Goal: Information Seeking & Learning: Learn about a topic

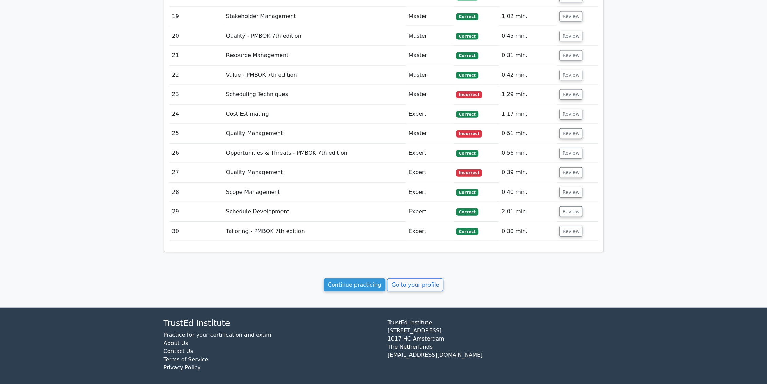
scroll to position [1352, 0]
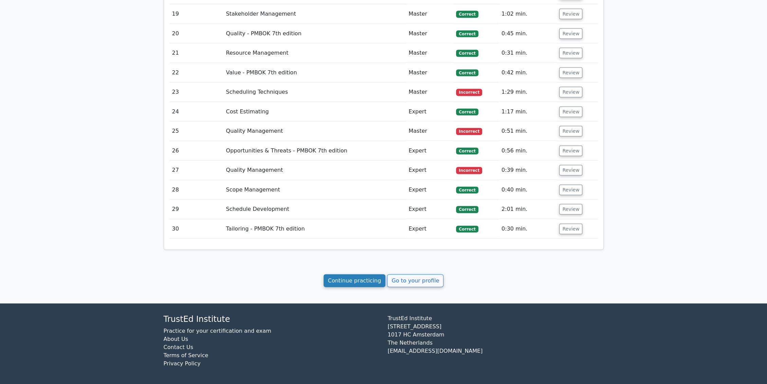
click at [344, 283] on link "Continue practicing" at bounding box center [355, 280] width 62 height 13
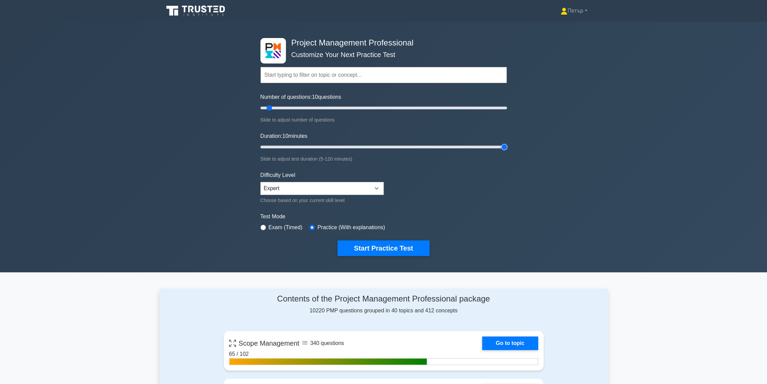
type input "120"
click at [505, 148] on input "Duration: 10 minutes" at bounding box center [383, 147] width 246 height 8
click at [304, 108] on input "Number of questions: 40 questions" at bounding box center [383, 108] width 246 height 8
type input "30"
click at [292, 108] on input "Number of questions: 40 questions" at bounding box center [383, 108] width 246 height 8
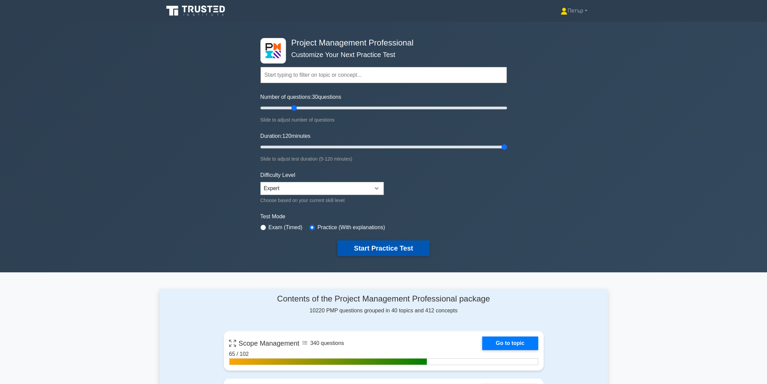
click at [402, 245] on button "Start Practice Test" at bounding box center [383, 248] width 92 height 16
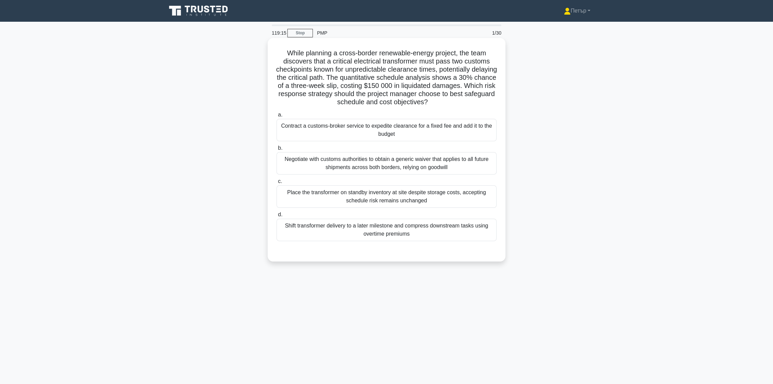
click at [450, 128] on div "Contract a customs-broker service to expedite clearance for a fixed fee and add…" at bounding box center [386, 130] width 220 height 22
click at [276, 117] on input "a. Contract a customs-broker service to expedite clearance for a fixed fee and …" at bounding box center [276, 115] width 0 height 4
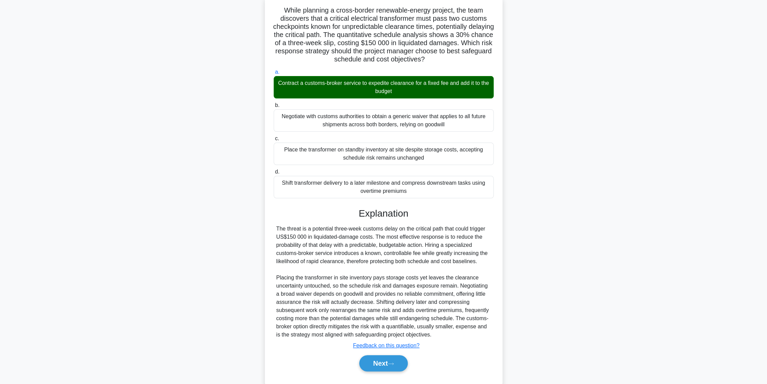
scroll to position [59, 0]
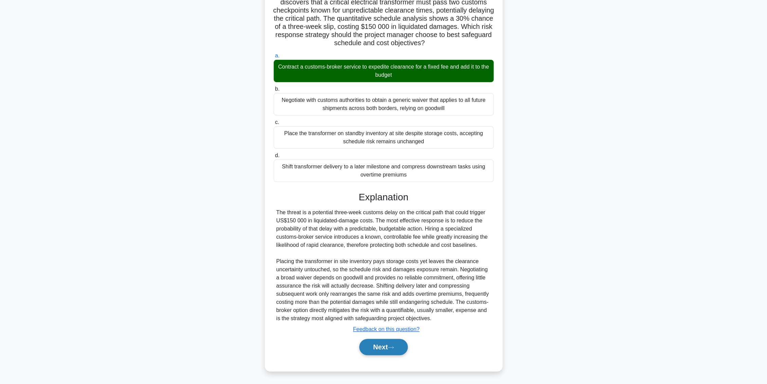
click at [399, 346] on button "Next" at bounding box center [383, 347] width 49 height 16
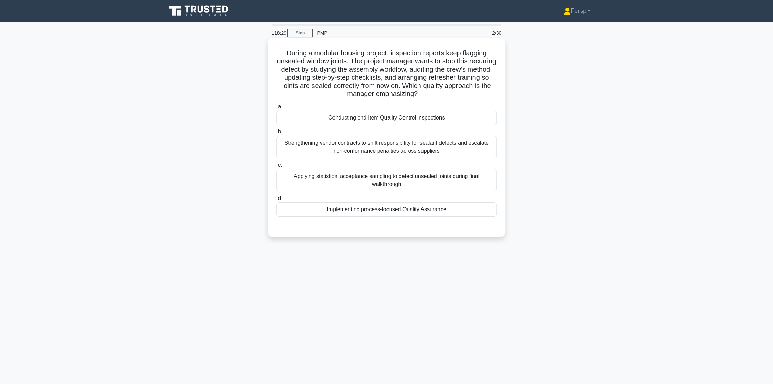
click at [457, 204] on div "Implementing process-focused Quality Assurance" at bounding box center [386, 209] width 220 height 14
click at [276, 201] on input "d. Implementing process-focused Quality Assurance" at bounding box center [276, 198] width 0 height 4
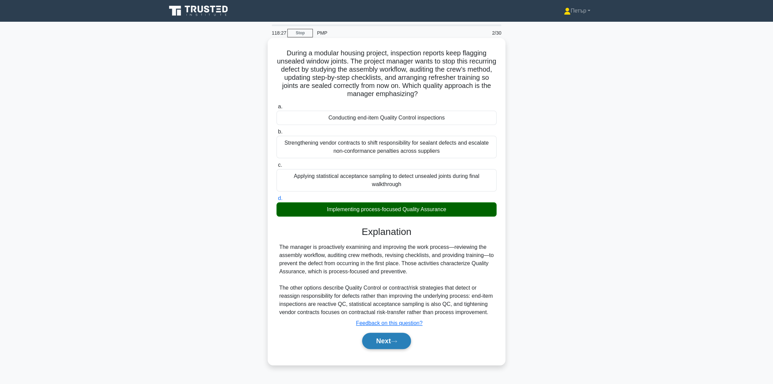
drag, startPoint x: 379, startPoint y: 340, endPoint x: 374, endPoint y: 341, distance: 5.3
click at [378, 341] on button "Next" at bounding box center [386, 341] width 49 height 16
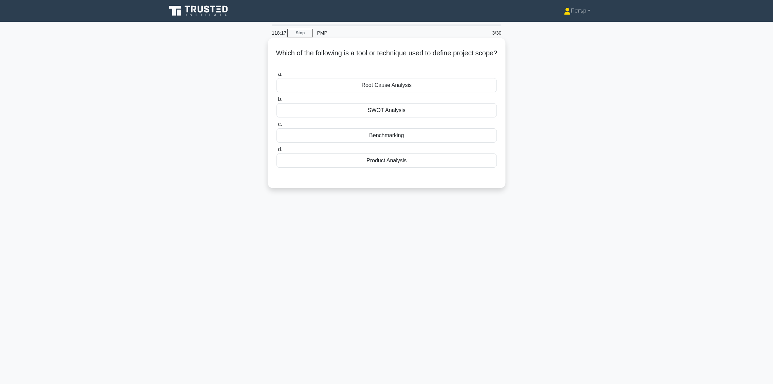
click at [473, 166] on div "Product Analysis" at bounding box center [386, 160] width 220 height 14
click at [276, 152] on input "d. Product Analysis" at bounding box center [276, 149] width 0 height 4
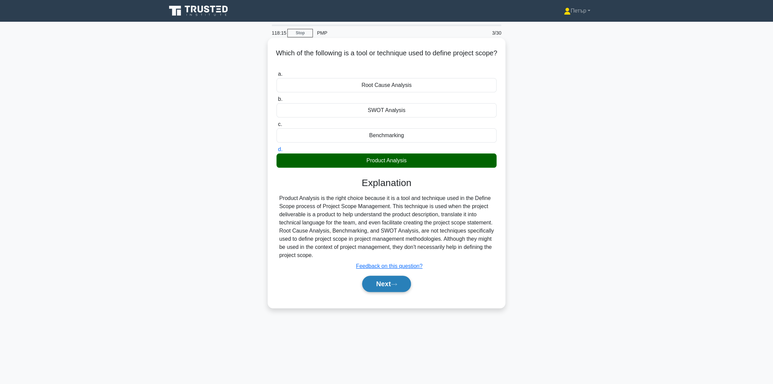
click at [379, 281] on button "Next" at bounding box center [386, 284] width 49 height 16
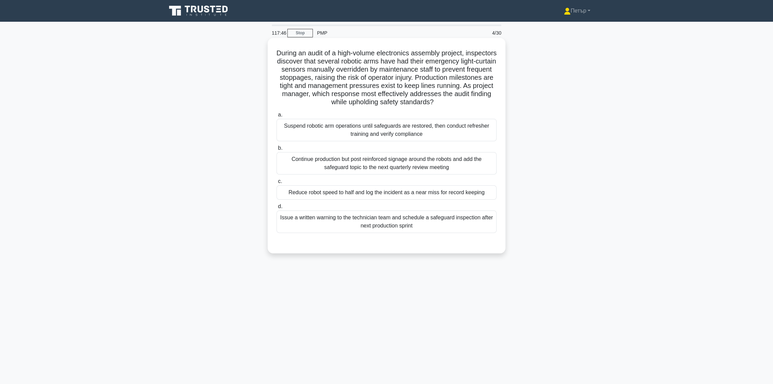
click at [465, 141] on div "Suspend robotic arm operations until safeguards are restored, then conduct refr…" at bounding box center [386, 130] width 220 height 22
click at [276, 117] on input "a. Suspend robotic arm operations until safeguards are restored, then conduct r…" at bounding box center [276, 115] width 0 height 4
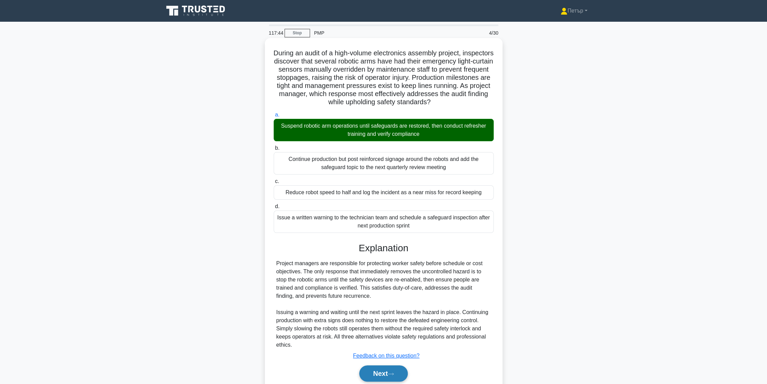
click at [398, 376] on button "Next" at bounding box center [383, 373] width 49 height 16
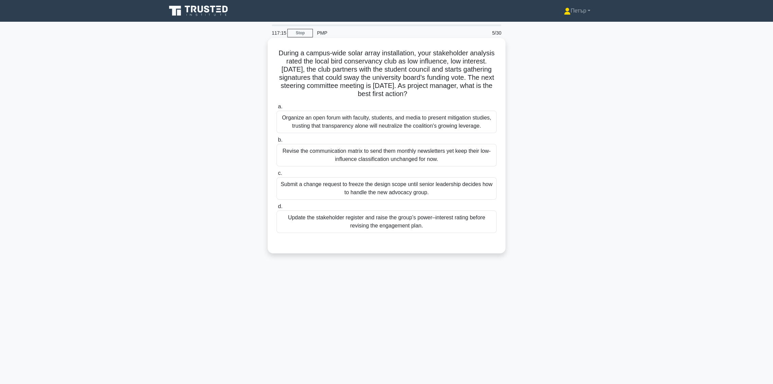
click at [473, 225] on div "Update the stakeholder register and raise the group’s power–interest rating bef…" at bounding box center [386, 221] width 220 height 22
click at [276, 209] on input "d. Update the stakeholder register and raise the group’s power–interest rating …" at bounding box center [276, 206] width 0 height 4
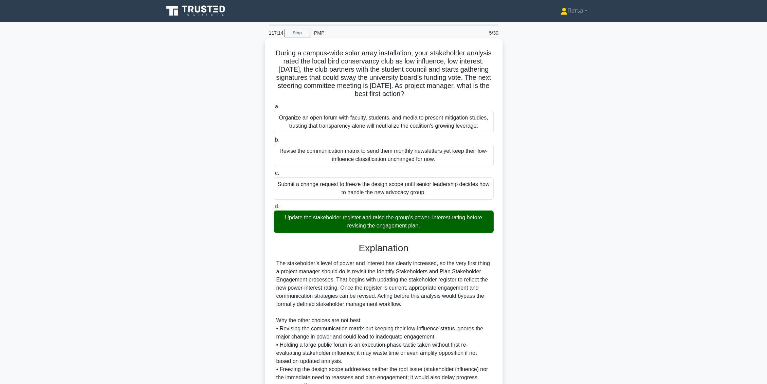
scroll to position [67, 0]
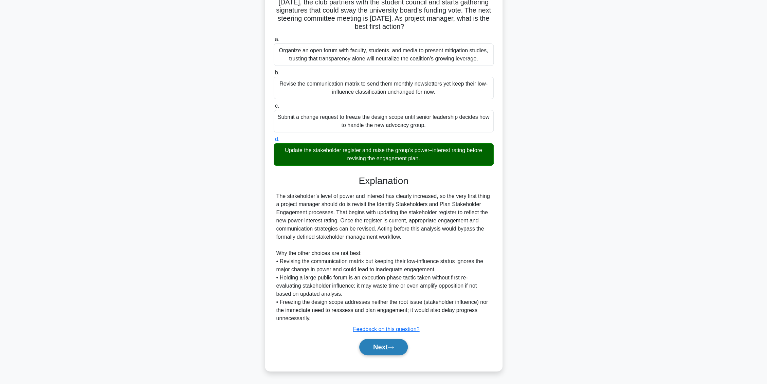
click at [381, 342] on button "Next" at bounding box center [383, 347] width 49 height 16
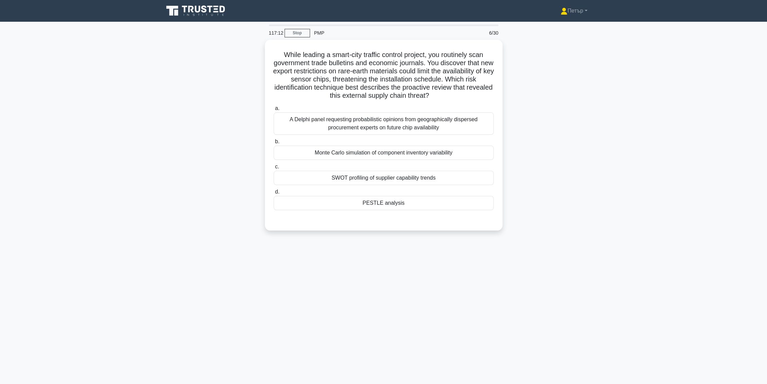
scroll to position [0, 0]
click at [443, 206] on div "PESTLE analysis" at bounding box center [386, 201] width 220 height 14
click at [276, 193] on input "d. PESTLE analysis" at bounding box center [276, 190] width 0 height 4
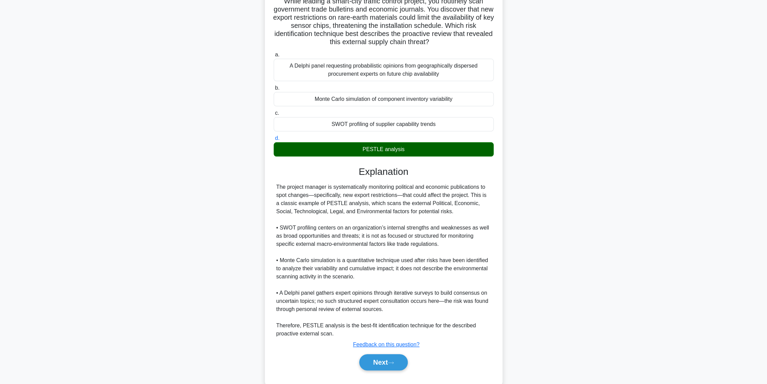
scroll to position [67, 0]
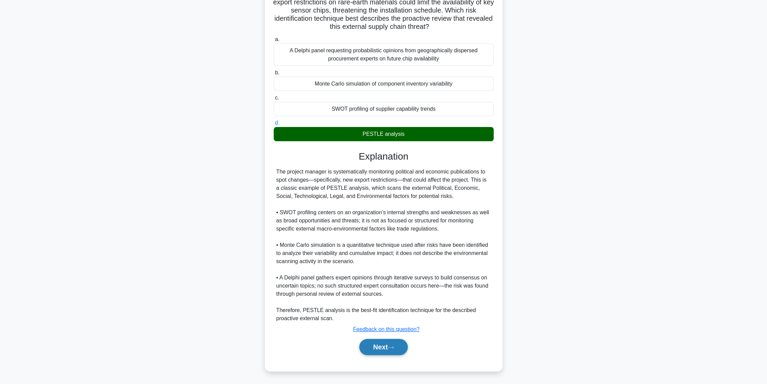
click at [386, 342] on button "Next" at bounding box center [383, 347] width 49 height 16
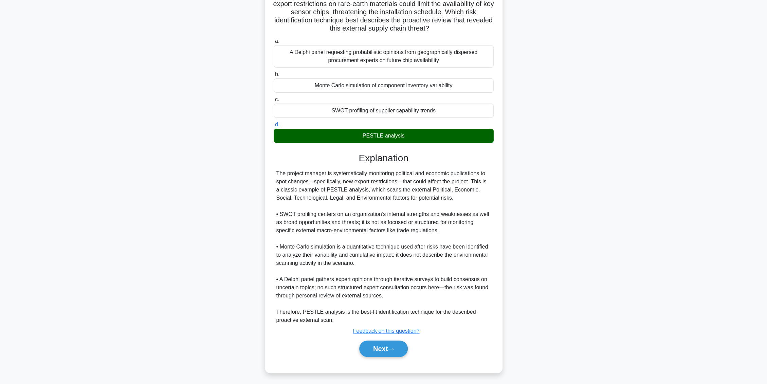
scroll to position [0, 0]
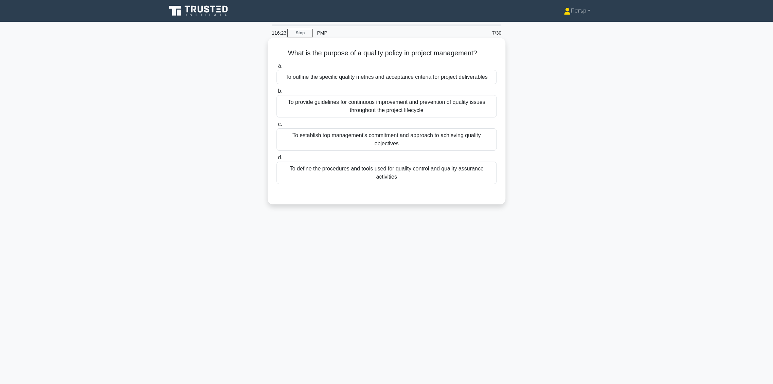
click at [448, 136] on div "To establish top management's commitment and approach to achieving quality obje…" at bounding box center [386, 139] width 220 height 22
click at [276, 127] on input "c. To establish top management's commitment and approach to achieving quality o…" at bounding box center [276, 124] width 0 height 4
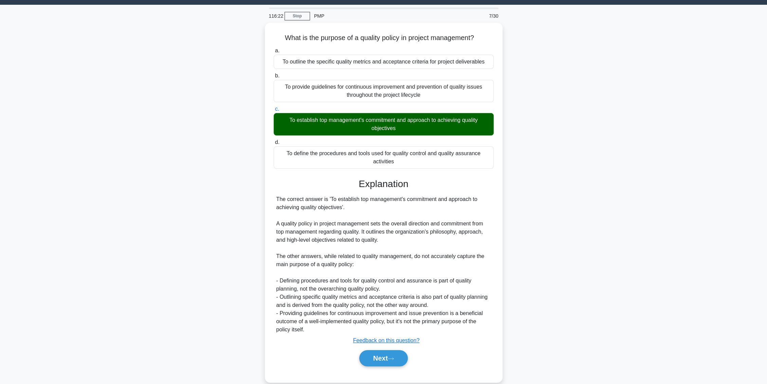
scroll to position [26, 0]
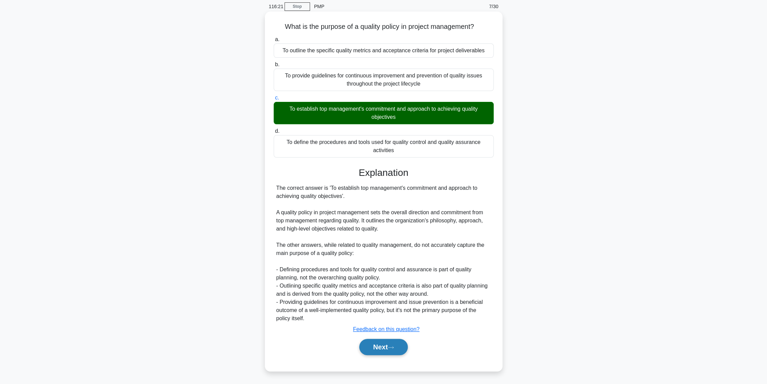
click at [388, 349] on button "Next" at bounding box center [383, 347] width 49 height 16
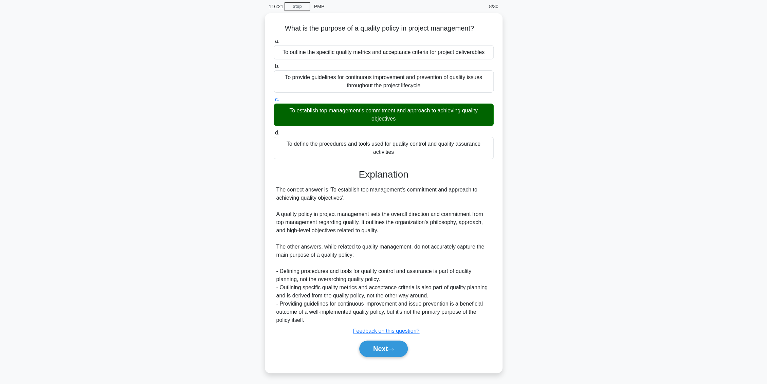
scroll to position [0, 0]
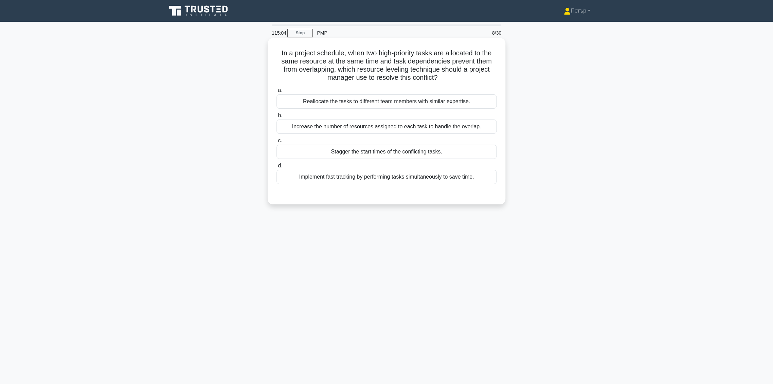
click at [493, 131] on div "Increase the number of resources assigned to each task to handle the overlap." at bounding box center [386, 127] width 220 height 14
click at [276, 118] on input "b. Increase the number of resources assigned to each task to handle the overlap." at bounding box center [276, 115] width 0 height 4
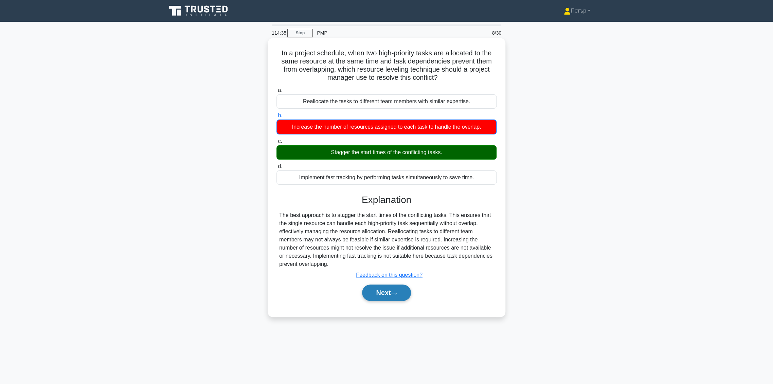
click at [410, 291] on button "Next" at bounding box center [386, 293] width 49 height 16
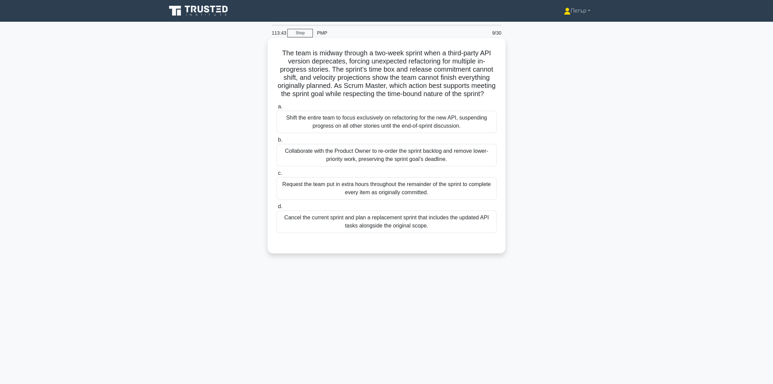
click at [457, 166] on div "Collaborate with the Product Owner to re-order the sprint backlog and remove lo…" at bounding box center [386, 155] width 220 height 22
click at [276, 142] on input "b. Collaborate with the Product Owner to re-order the sprint backlog and remove…" at bounding box center [276, 140] width 0 height 4
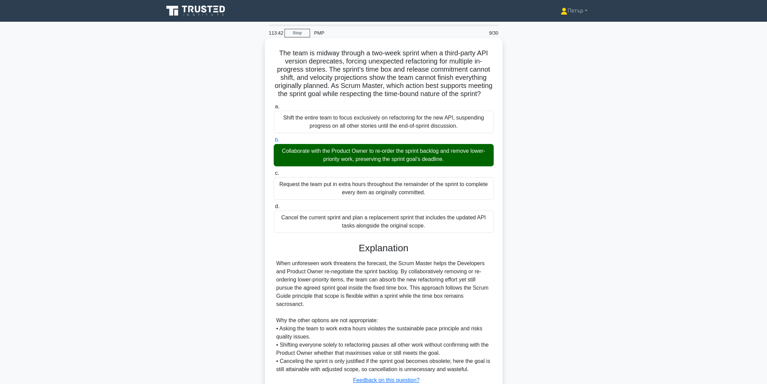
scroll to position [59, 0]
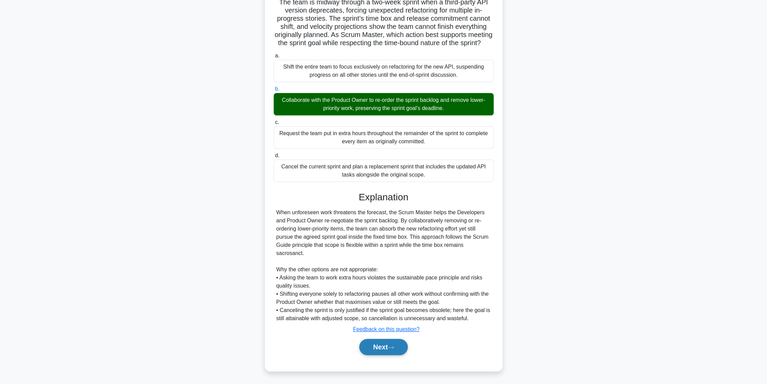
click at [375, 343] on button "Next" at bounding box center [383, 347] width 49 height 16
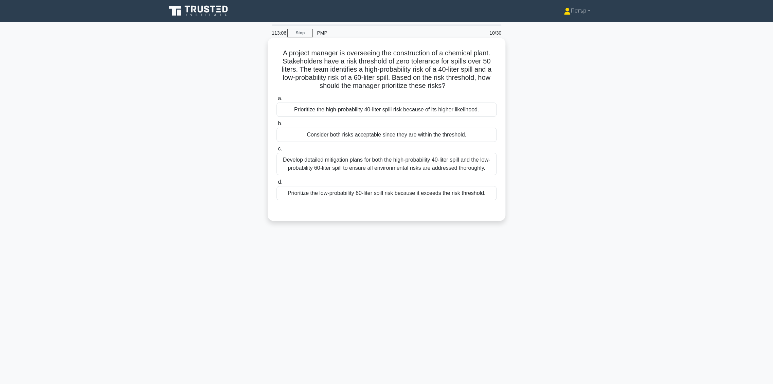
click at [347, 196] on div "Prioritize the low-probability 60-liter spill risk because it exceeds the risk …" at bounding box center [386, 193] width 220 height 14
click at [276, 184] on input "d. Prioritize the low-probability 60-liter spill risk because it exceeds the ri…" at bounding box center [276, 182] width 0 height 4
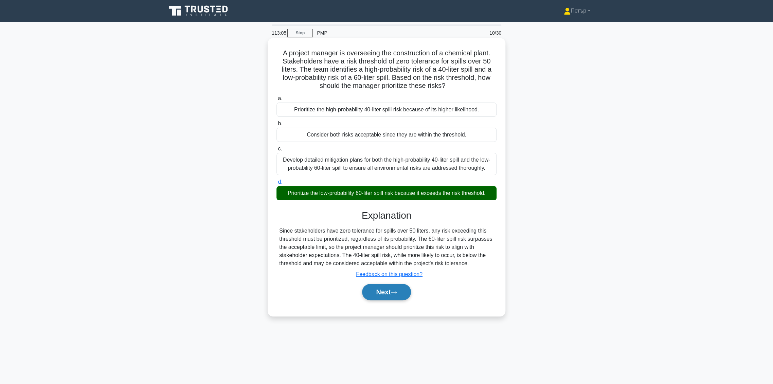
click at [392, 288] on button "Next" at bounding box center [386, 292] width 49 height 16
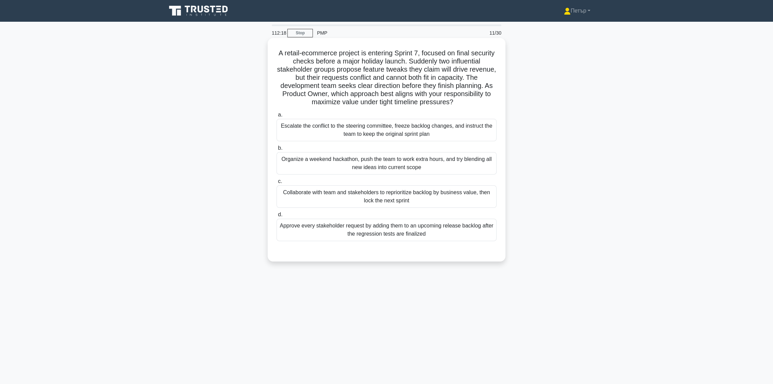
click at [451, 195] on div "Collaborate with team and stakeholders to reprioritize backlog by business valu…" at bounding box center [386, 196] width 220 height 22
click at [276, 184] on input "c. Collaborate with team and stakeholders to reprioritize backlog by business v…" at bounding box center [276, 181] width 0 height 4
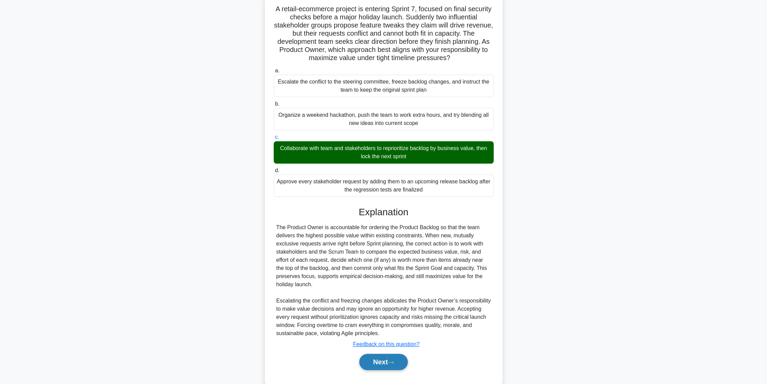
scroll to position [59, 0]
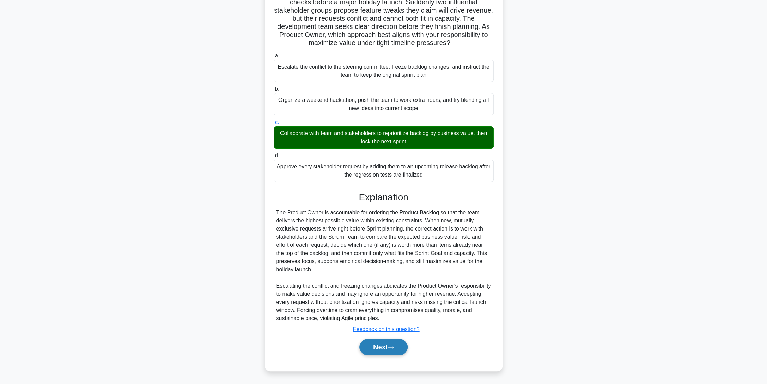
click at [363, 345] on button "Next" at bounding box center [383, 347] width 49 height 16
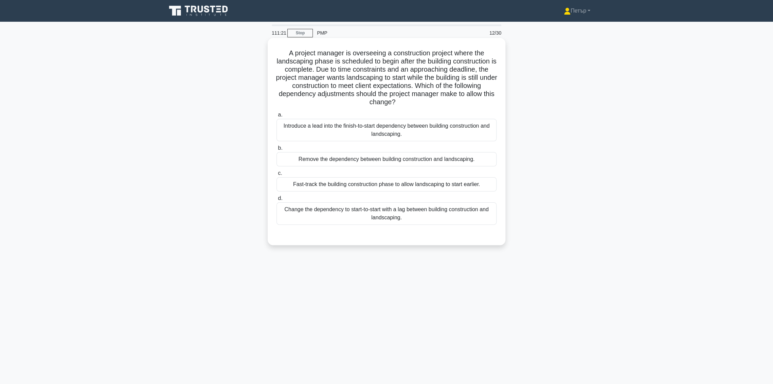
click at [437, 220] on div "Change the dependency to start-to-start with a lag between building constructio…" at bounding box center [386, 213] width 220 height 22
click at [276, 201] on input "d. Change the dependency to start-to-start with a lag between building construc…" at bounding box center [276, 198] width 0 height 4
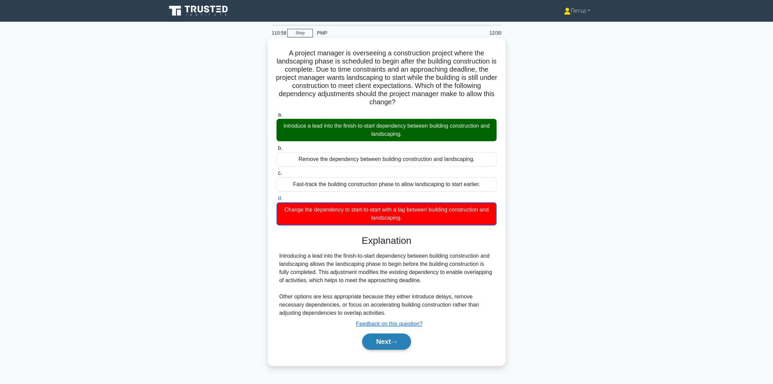
click at [392, 341] on button "Next" at bounding box center [386, 341] width 49 height 16
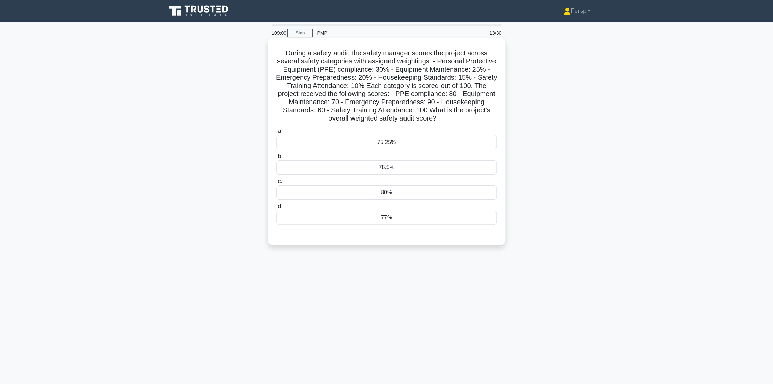
click at [462, 139] on div "75.25%" at bounding box center [386, 142] width 220 height 14
click at [276, 133] on input "a. 75.25%" at bounding box center [276, 131] width 0 height 4
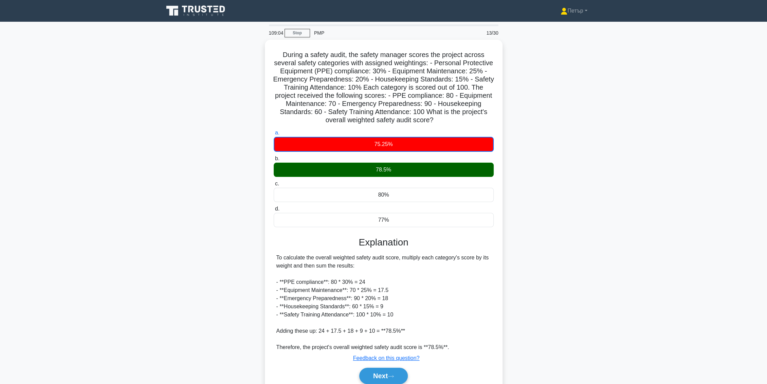
scroll to position [27, 0]
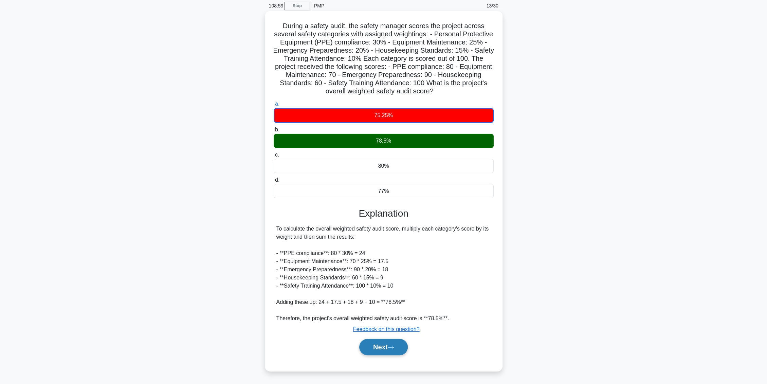
click at [394, 346] on icon at bounding box center [391, 348] width 6 height 4
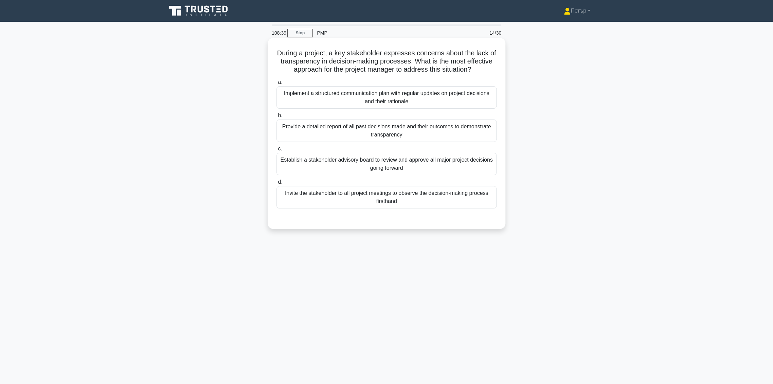
click at [454, 97] on div "Implement a structured communication plan with regular updates on project decis…" at bounding box center [386, 97] width 220 height 22
click at [276, 85] on input "a. Implement a structured communication plan with regular updates on project de…" at bounding box center [276, 82] width 0 height 4
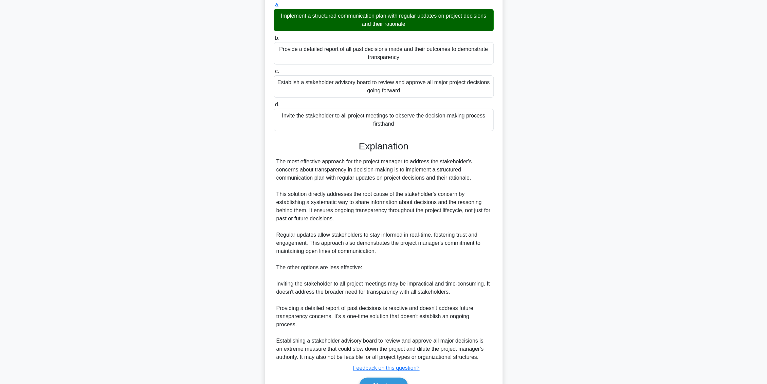
scroll to position [108, 0]
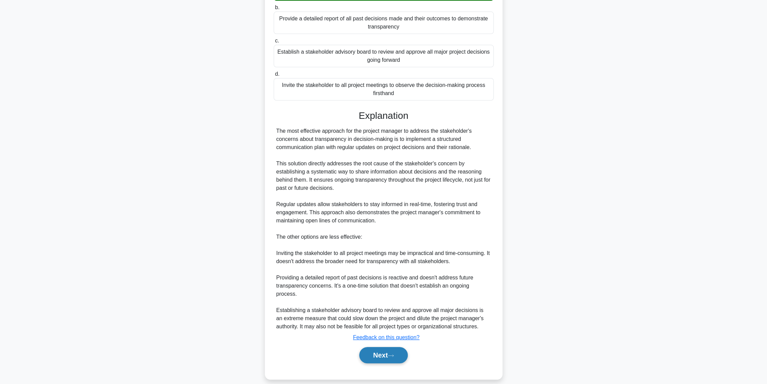
click at [401, 352] on button "Next" at bounding box center [383, 355] width 49 height 16
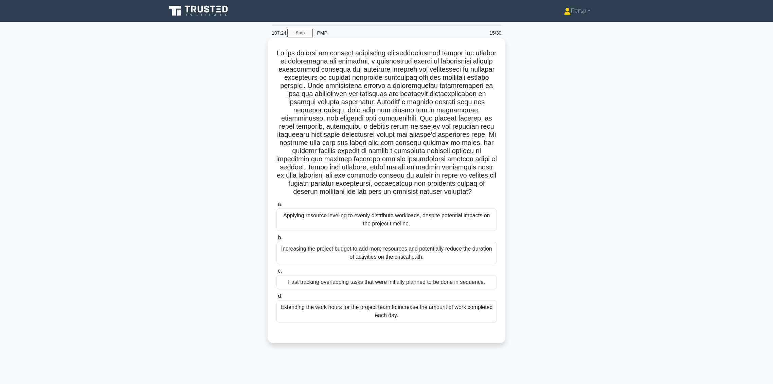
click at [490, 283] on div "Fast tracking overlapping tasks that were initially planned to be done in seque…" at bounding box center [386, 282] width 220 height 14
click at [276, 273] on input "c. Fast tracking overlapping tasks that were initially planned to be done in se…" at bounding box center [276, 271] width 0 height 4
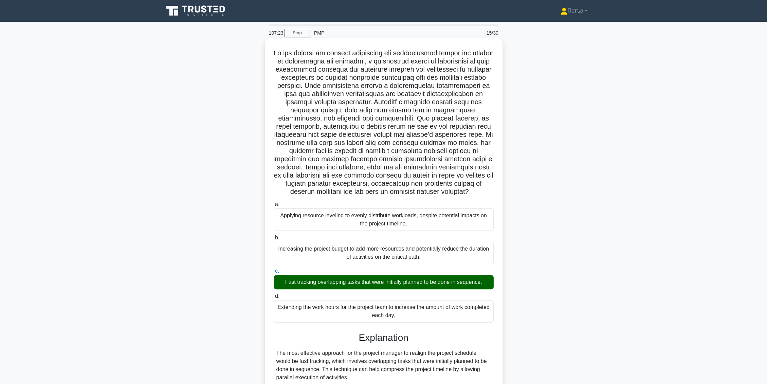
scroll to position [181, 0]
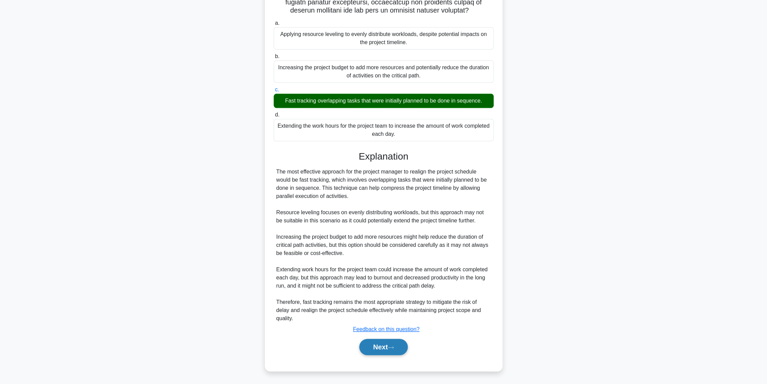
click at [391, 344] on button "Next" at bounding box center [383, 347] width 49 height 16
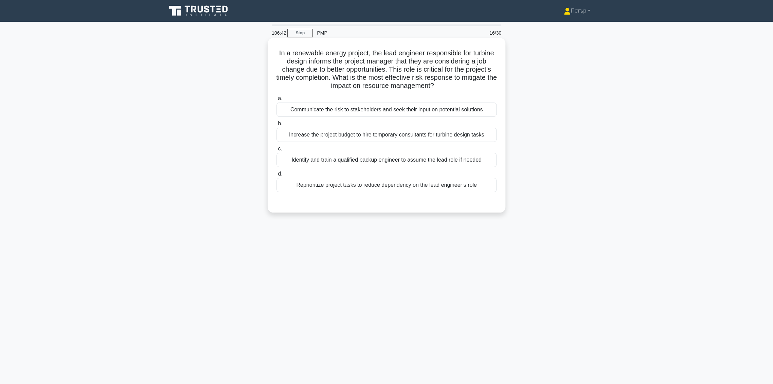
click at [411, 163] on div "Identify and train a qualified backup engineer to assume the lead role if needed" at bounding box center [386, 160] width 220 height 14
click at [276, 151] on input "c. Identify and train a qualified backup engineer to assume the lead role if ne…" at bounding box center [276, 149] width 0 height 4
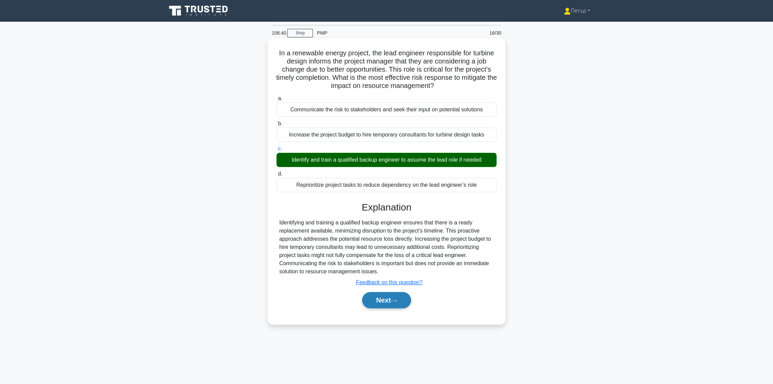
click at [388, 301] on button "Next" at bounding box center [386, 300] width 49 height 16
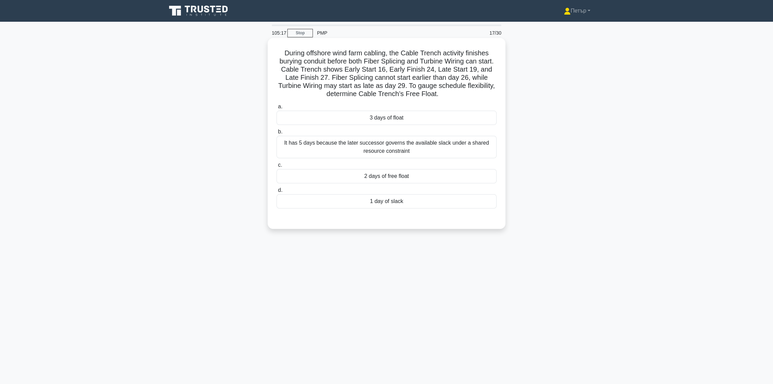
click at [437, 178] on div "2 days of free float" at bounding box center [386, 176] width 220 height 14
click at [276, 167] on input "c. 2 days of free float" at bounding box center [276, 165] width 0 height 4
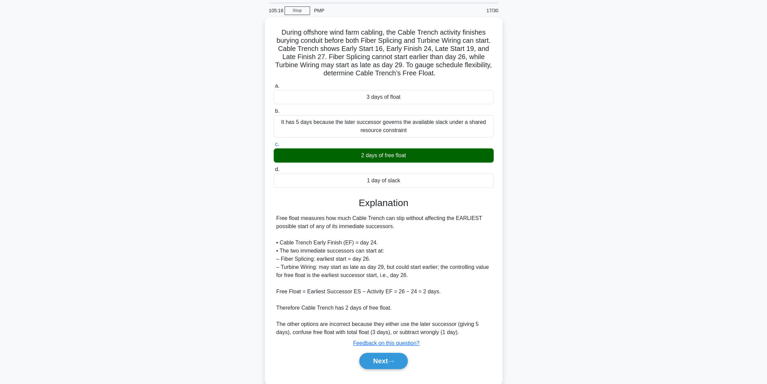
scroll to position [35, 0]
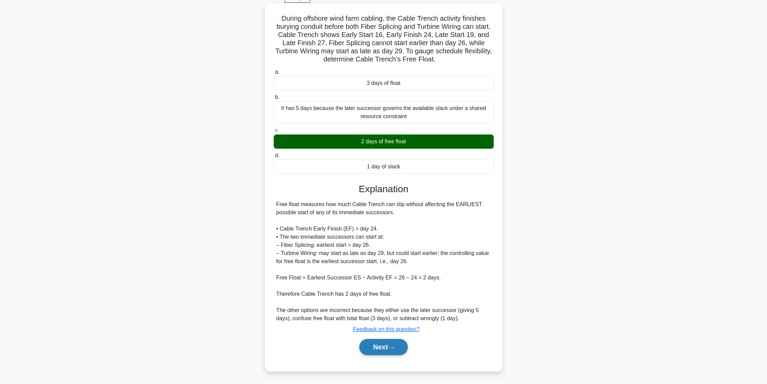
click at [367, 346] on button "Next" at bounding box center [383, 347] width 49 height 16
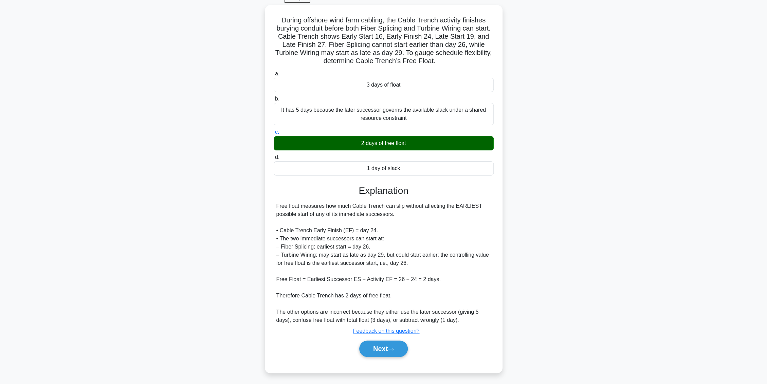
scroll to position [0, 0]
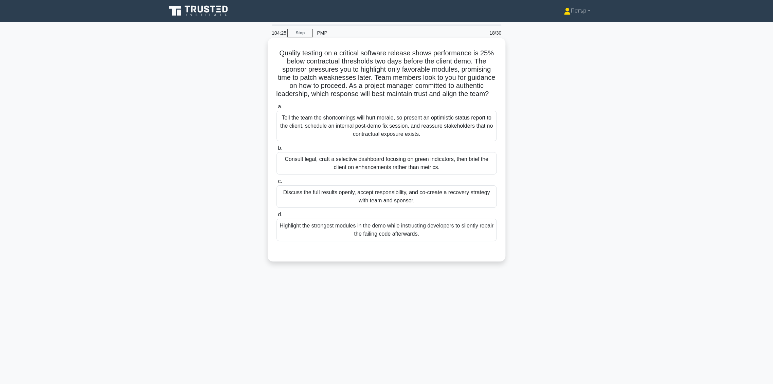
click at [481, 208] on div "Discuss the full results openly, accept responsibility, and co-create a recover…" at bounding box center [386, 196] width 220 height 22
click at [276, 184] on input "c. Discuss the full results openly, accept responsibility, and co-create a reco…" at bounding box center [276, 181] width 0 height 4
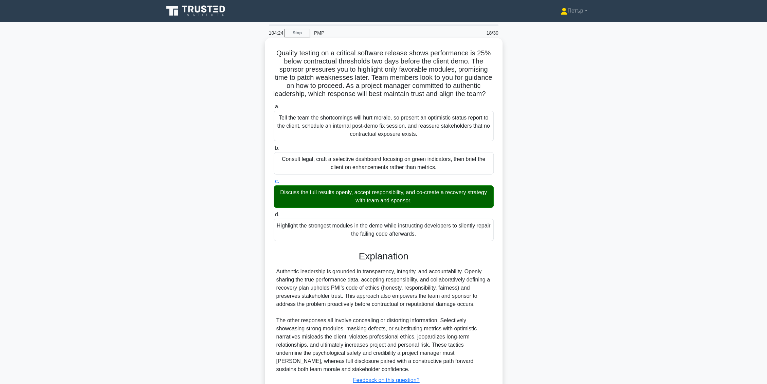
scroll to position [59, 0]
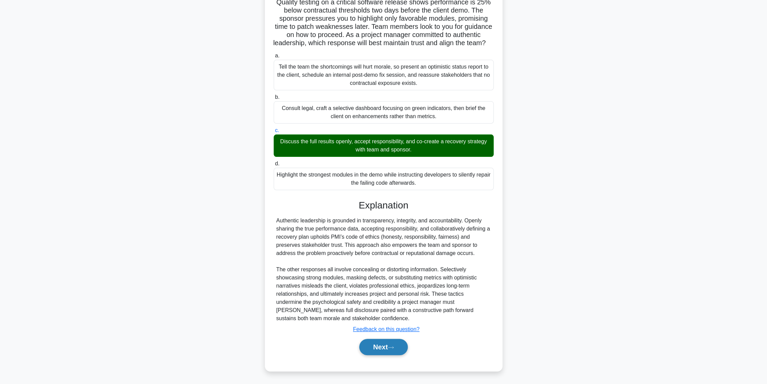
click at [385, 346] on button "Next" at bounding box center [383, 347] width 49 height 16
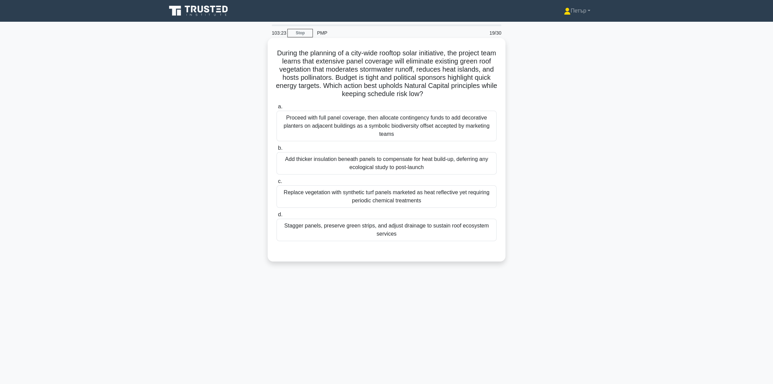
click at [447, 232] on div "Stagger panels, preserve green strips, and adjust drainage to sustain roof ecos…" at bounding box center [386, 230] width 220 height 22
click at [276, 217] on input "d. Stagger panels, preserve green strips, and adjust drainage to sustain roof e…" at bounding box center [276, 215] width 0 height 4
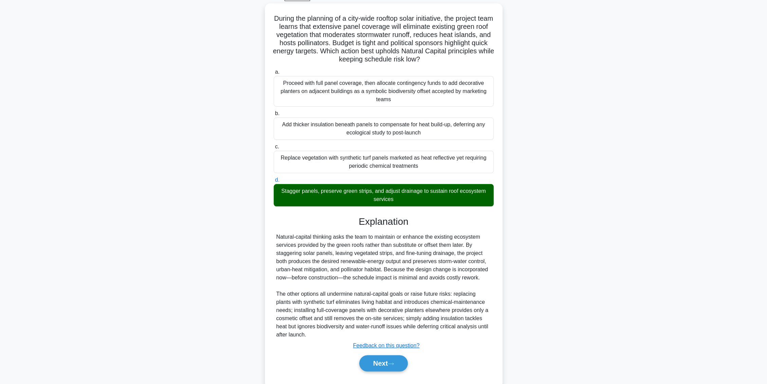
scroll to position [51, 0]
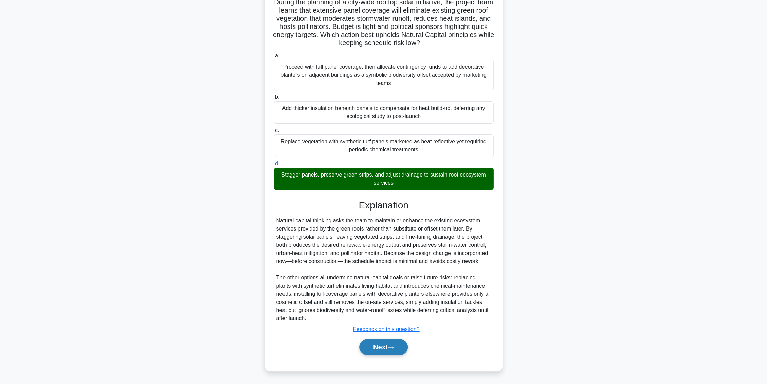
click at [386, 342] on button "Next" at bounding box center [383, 347] width 49 height 16
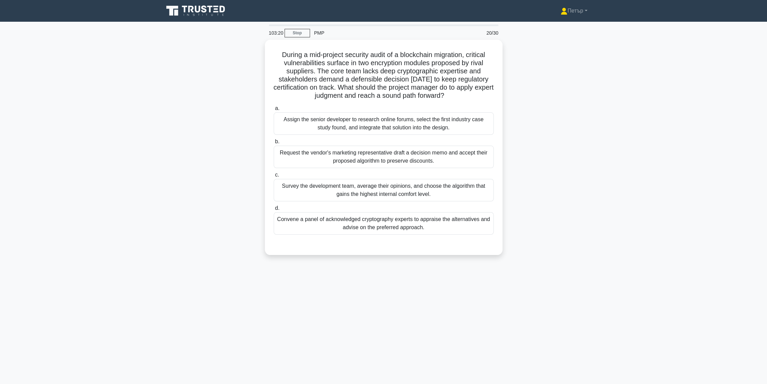
scroll to position [0, 0]
click at [471, 227] on div "Convene a panel of acknowledged cryptography experts to appraise the alternativ…" at bounding box center [386, 221] width 220 height 22
click at [276, 209] on input "d. Convene a panel of acknowledged cryptography experts to appraise the alterna…" at bounding box center [276, 206] width 0 height 4
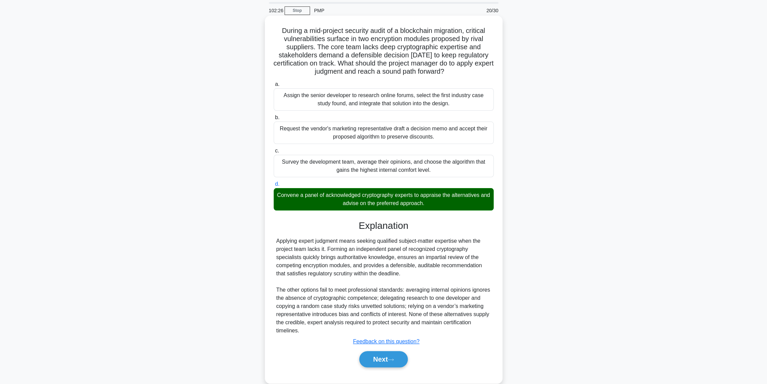
scroll to position [35, 0]
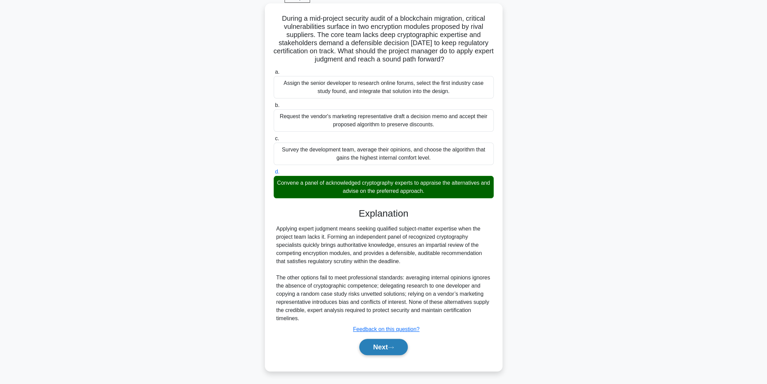
click at [379, 345] on button "Next" at bounding box center [383, 347] width 49 height 16
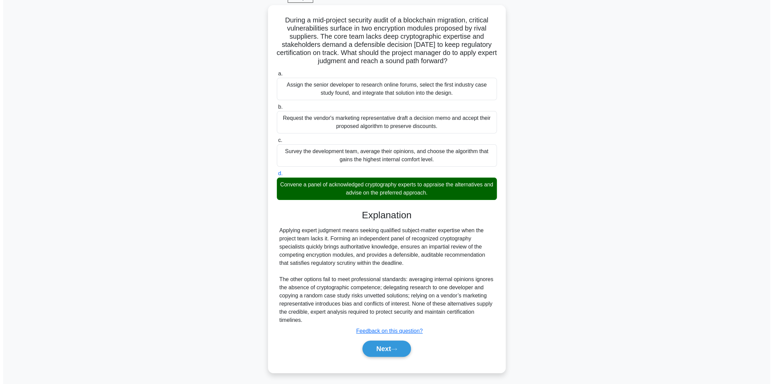
scroll to position [0, 0]
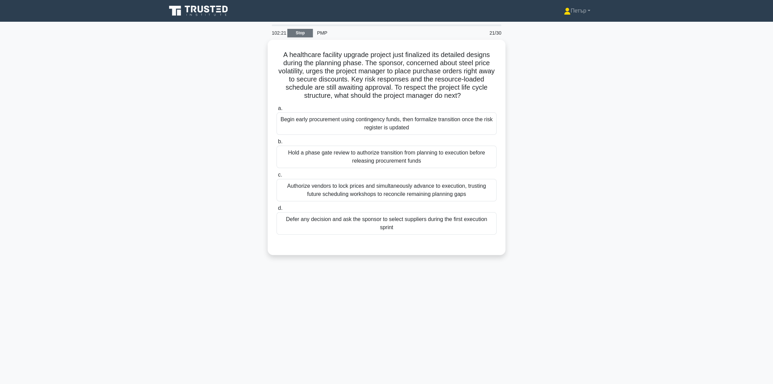
click at [296, 33] on link "Stop" at bounding box center [299, 33] width 25 height 8
